Goal: Navigation & Orientation: Find specific page/section

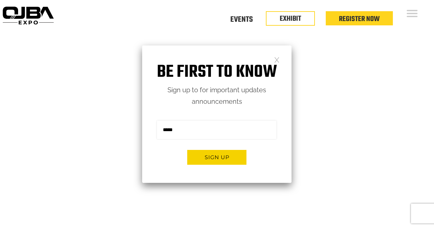
click at [278, 64] on h1 "Be first to know" at bounding box center [216, 72] width 149 height 21
click at [277, 61] on link at bounding box center [277, 60] width 6 height 6
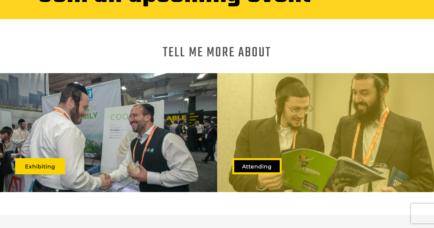
click at [277, 158] on link "Attending" at bounding box center [256, 166] width 49 height 16
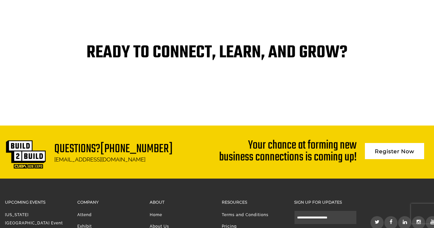
scroll to position [1477, 0]
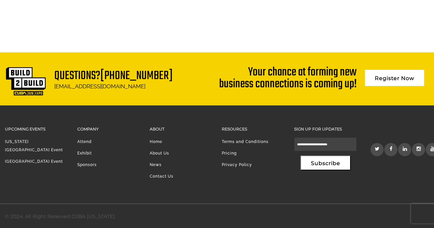
click at [162, 151] on link "About Us" at bounding box center [159, 153] width 19 height 5
